Goal: Information Seeking & Learning: Learn about a topic

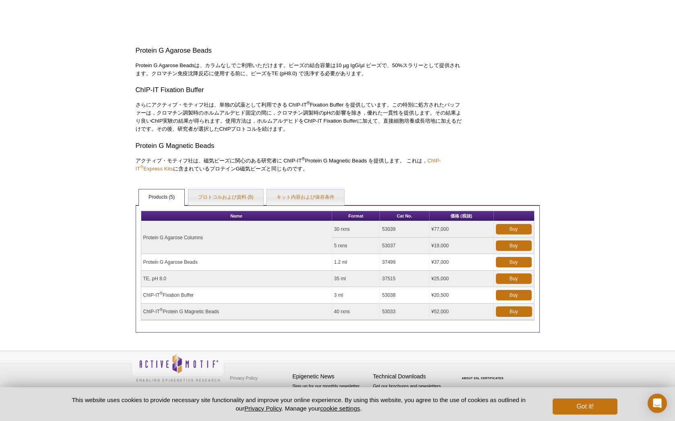
scroll to position [383, 0]
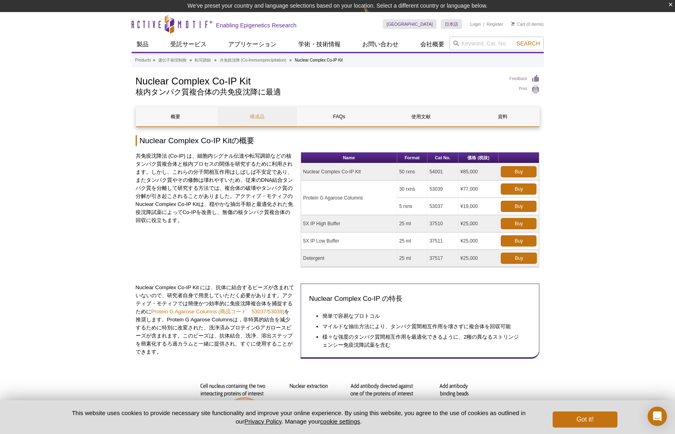
click at [255, 114] on link "構成品" at bounding box center [257, 116] width 79 height 19
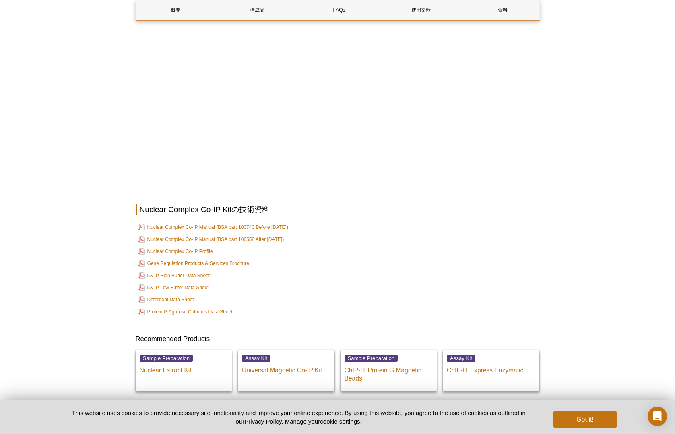
scroll to position [1135, 0]
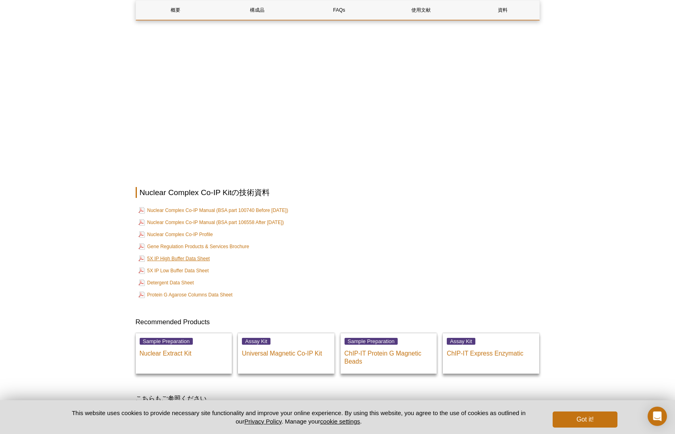
click at [194, 255] on link "5X IP High Buffer Data Sheet" at bounding box center [174, 259] width 72 height 10
click at [205, 231] on link "Nuclear Complex Co-IP Profile" at bounding box center [175, 235] width 74 height 10
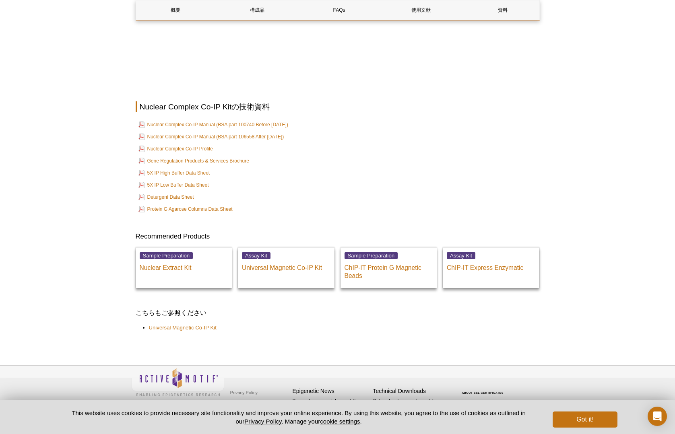
scroll to position [1221, 0]
click at [204, 326] on link "Universal Magnetic Co-IP Kit" at bounding box center [183, 328] width 68 height 8
click at [191, 183] on link "5X IP Low Buffer Data Sheet" at bounding box center [173, 186] width 70 height 10
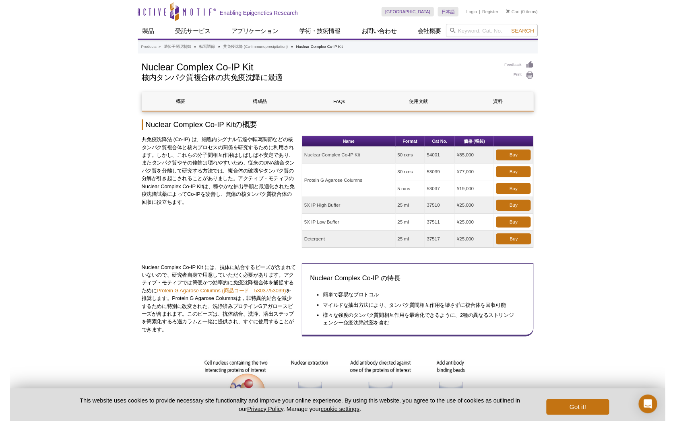
scroll to position [0, 0]
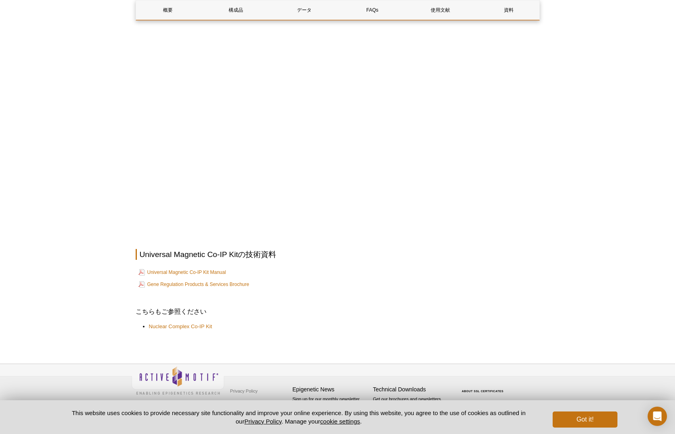
scroll to position [1166, 0]
